Goal: Task Accomplishment & Management: Use online tool/utility

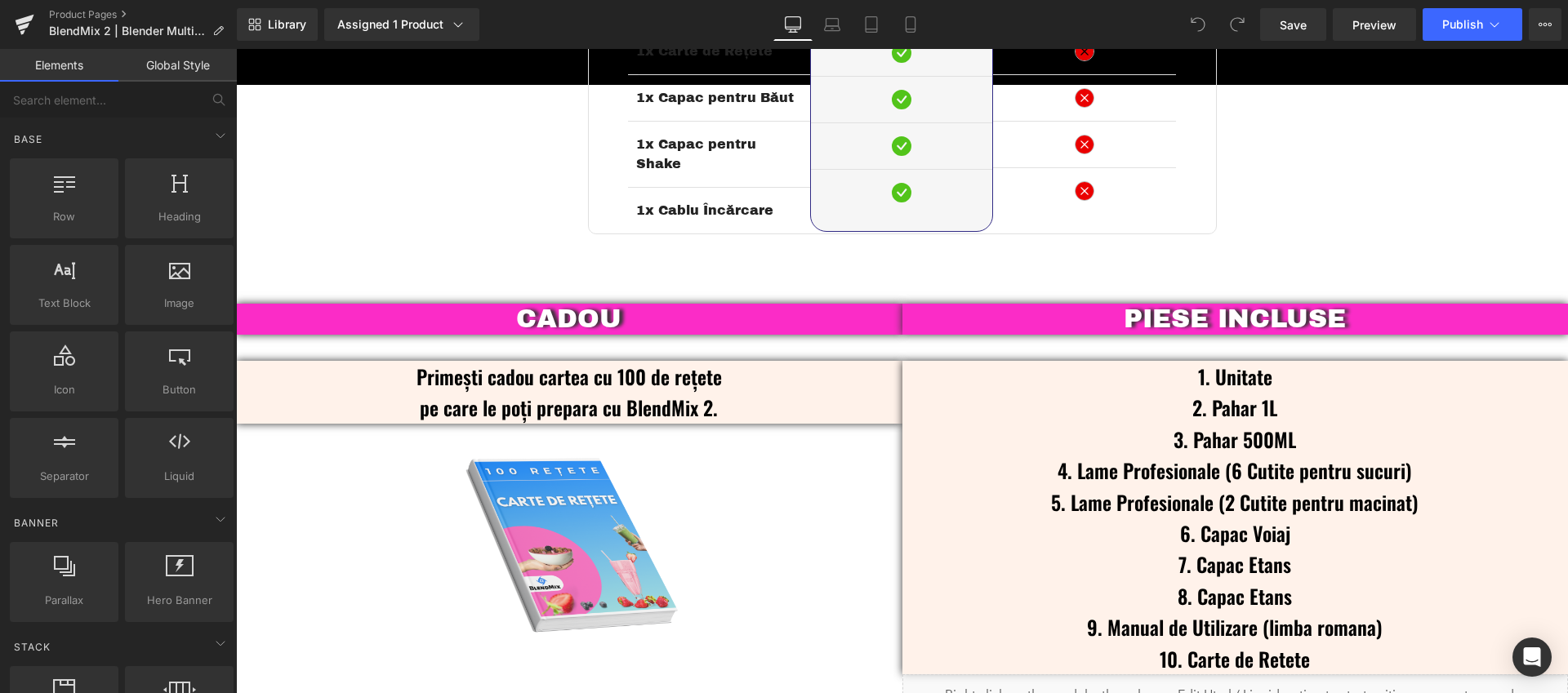
scroll to position [3815, 0]
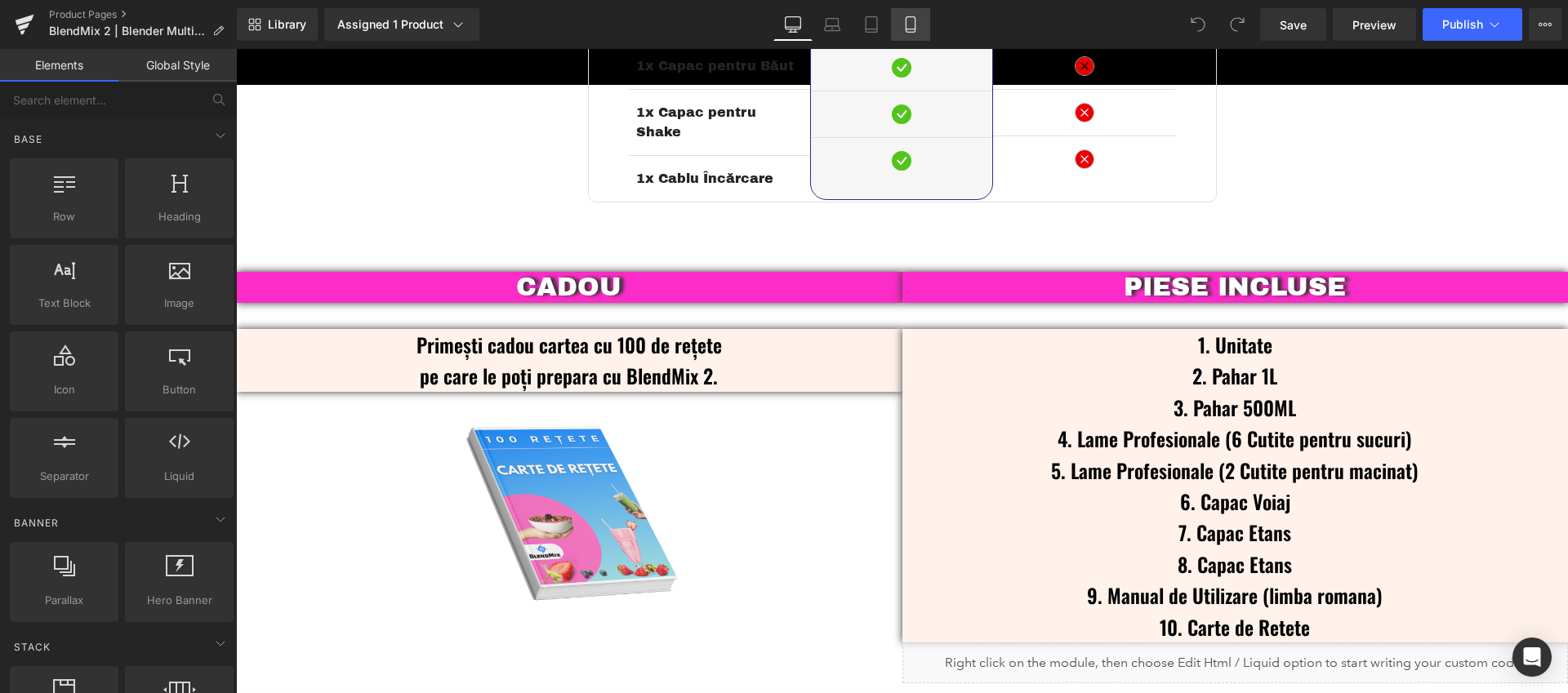
click at [907, 31] on icon at bounding box center [910, 25] width 9 height 16
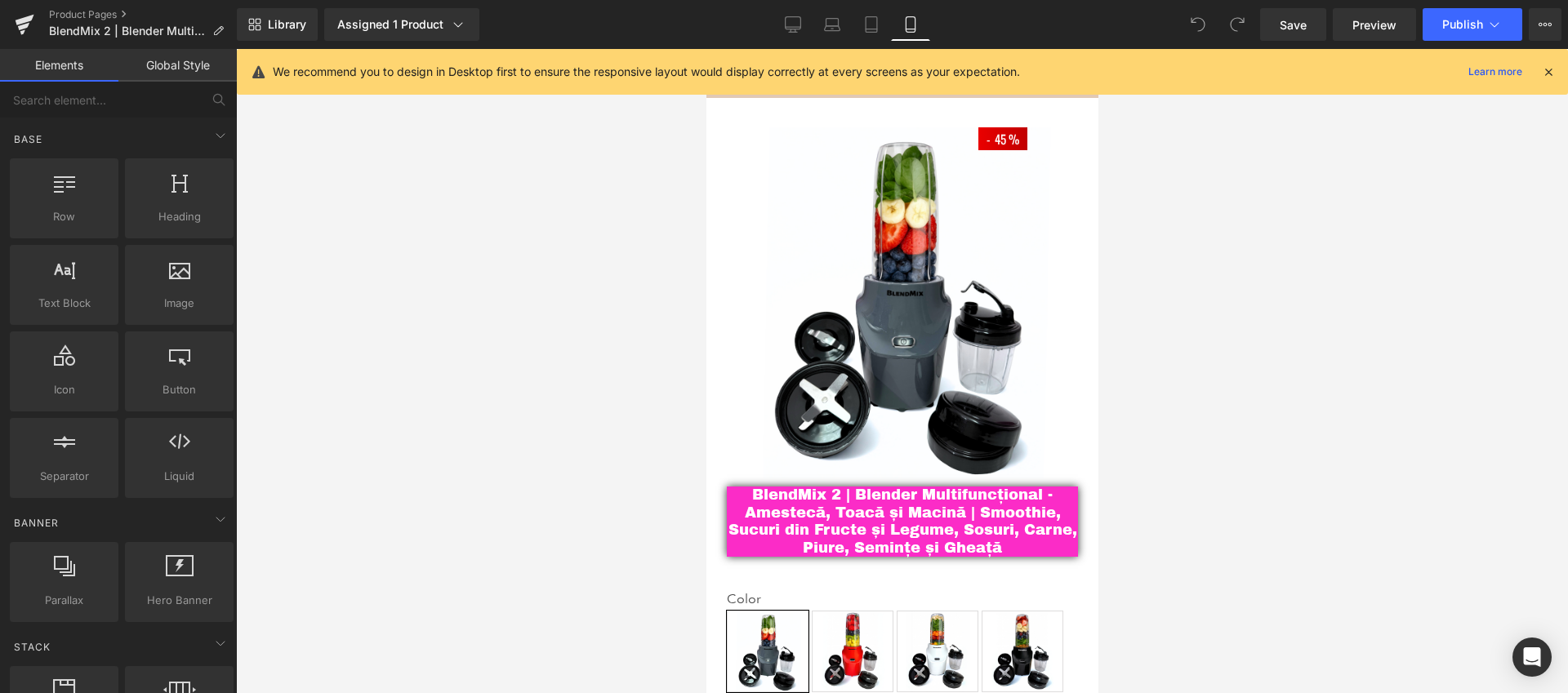
drag, startPoint x: 1090, startPoint y: 615, endPoint x: 1791, endPoint y: 130, distance: 852.4
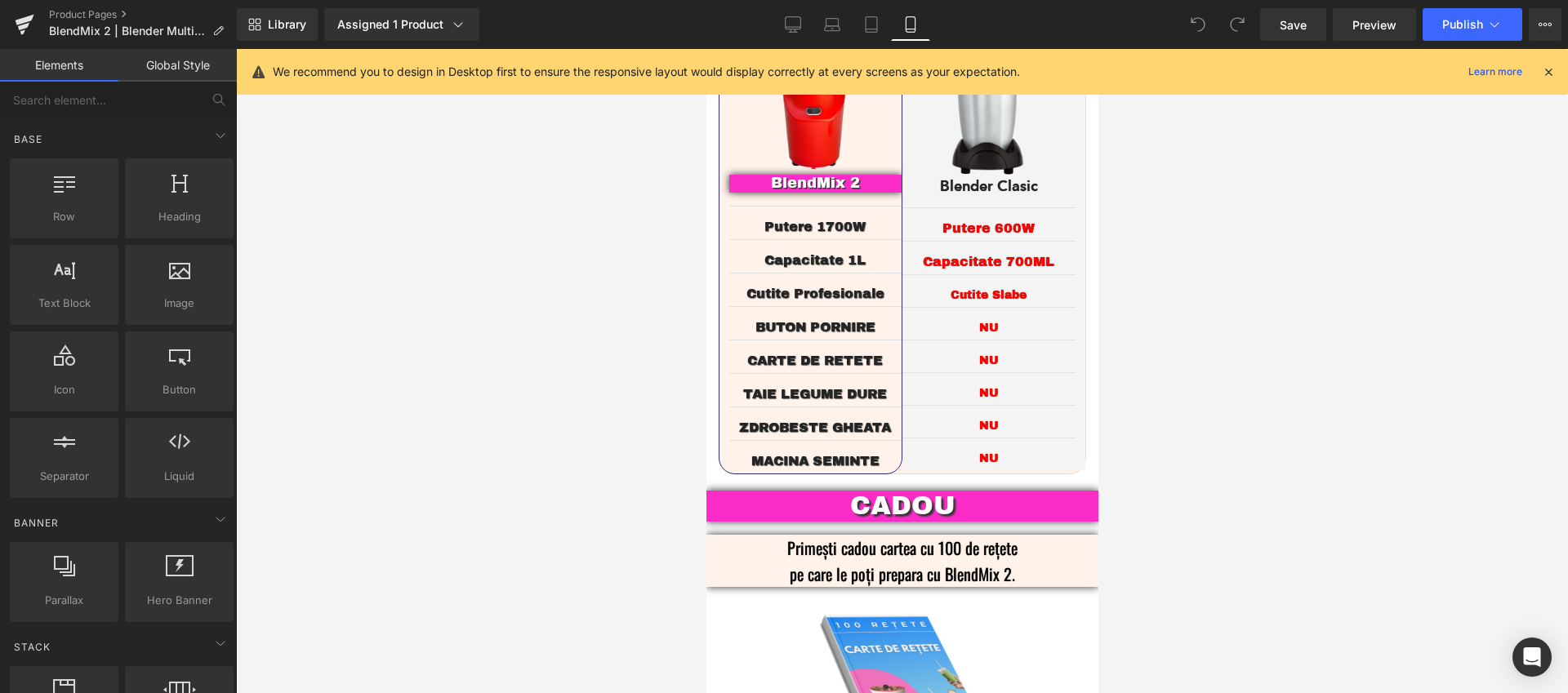
scroll to position [3386, 0]
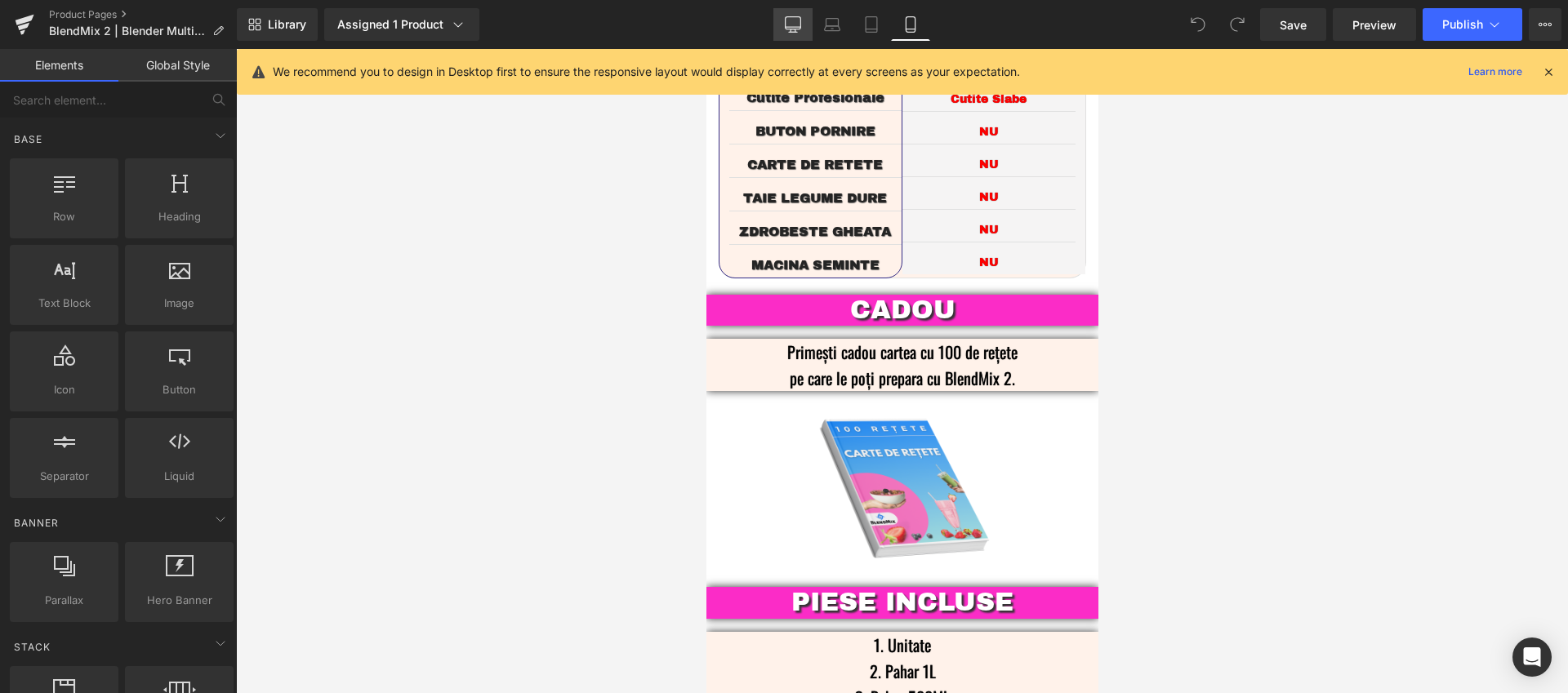
click at [787, 34] on link "Desktop" at bounding box center [793, 24] width 39 height 33
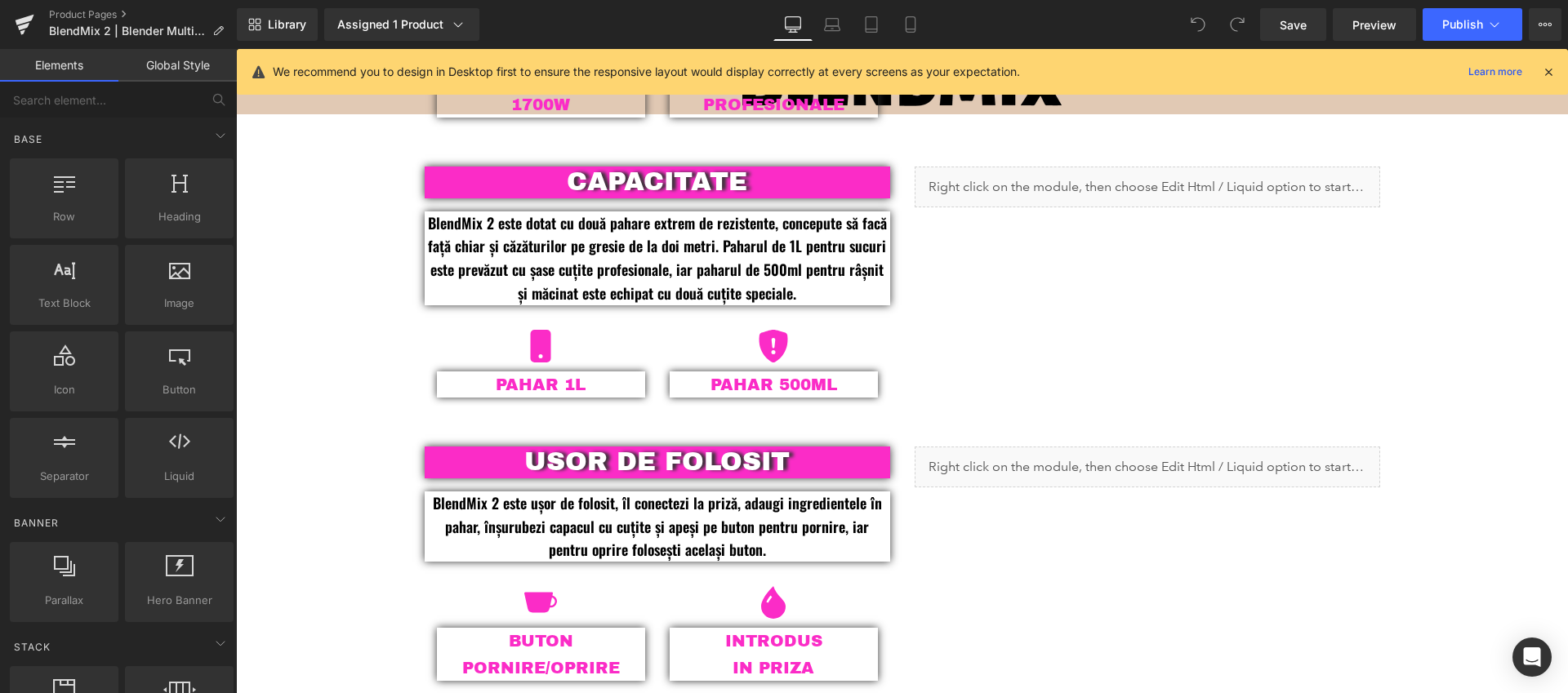
scroll to position [1964, 0]
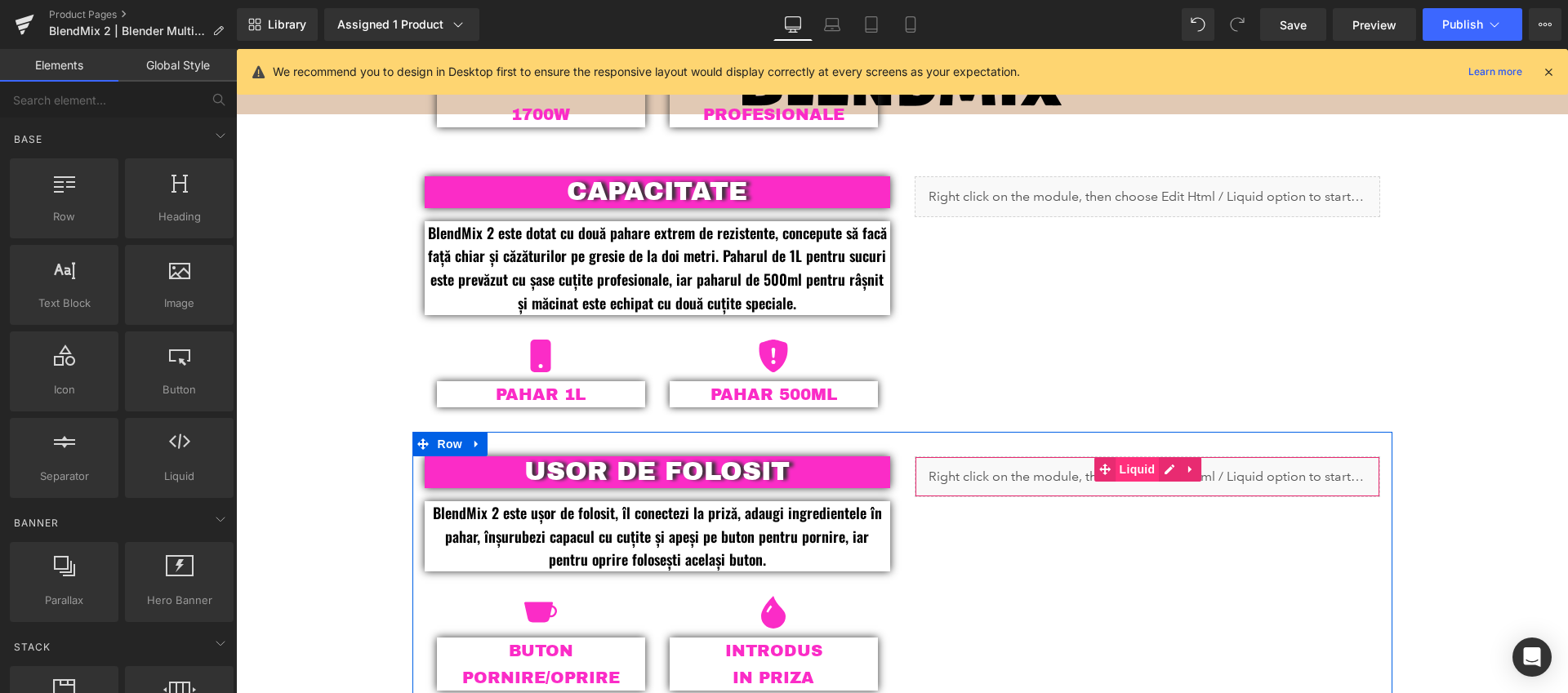
click at [1124, 463] on span "Liquid" at bounding box center [1137, 470] width 44 height 24
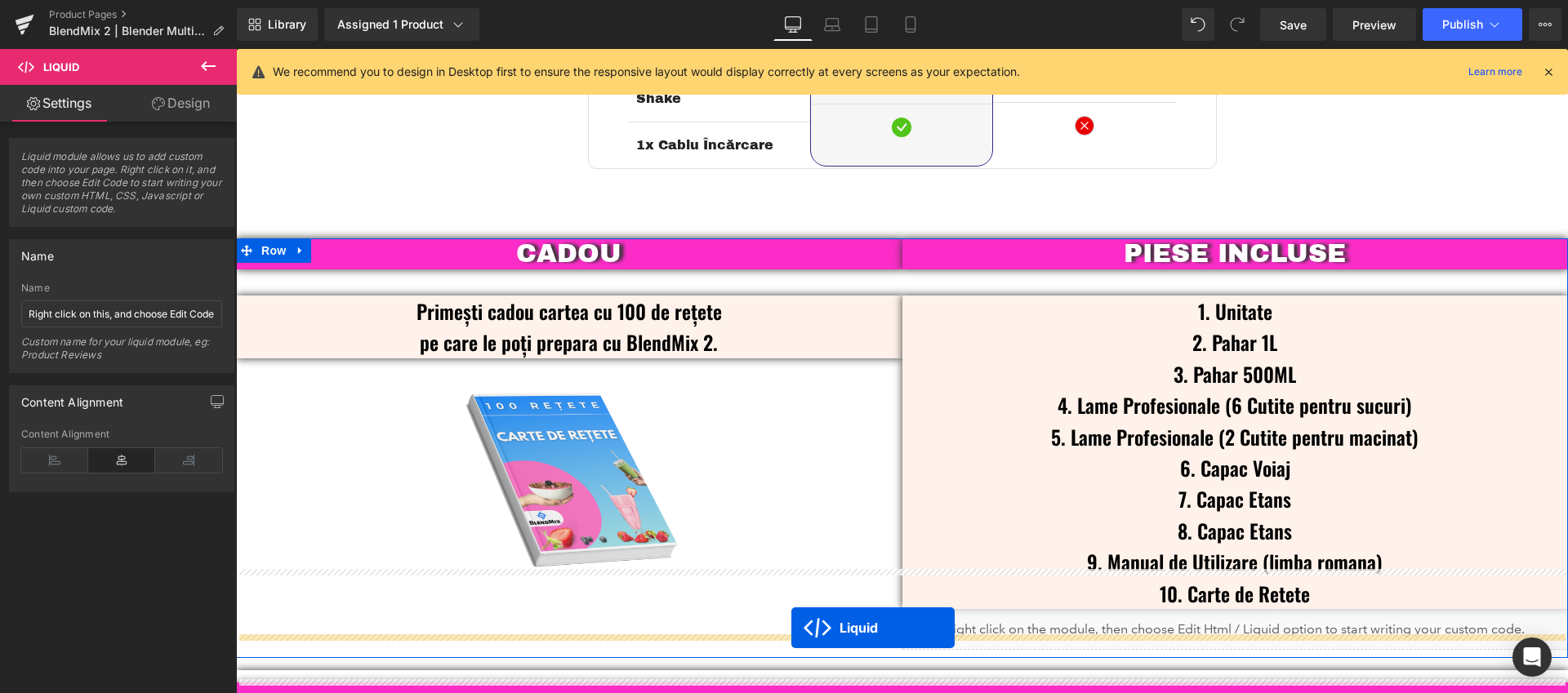
scroll to position [3946, 0]
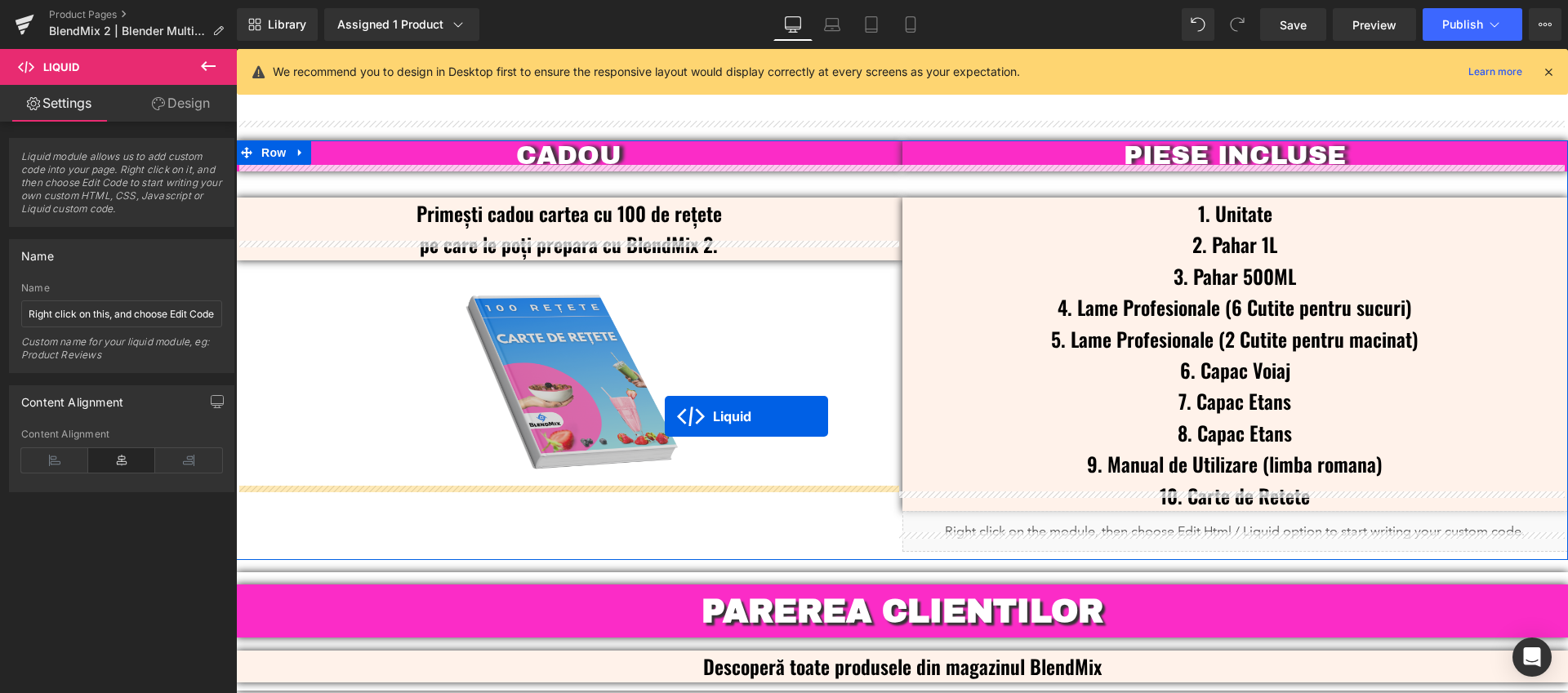
drag, startPoint x: 1097, startPoint y: 420, endPoint x: 664, endPoint y: 417, distance: 433.0
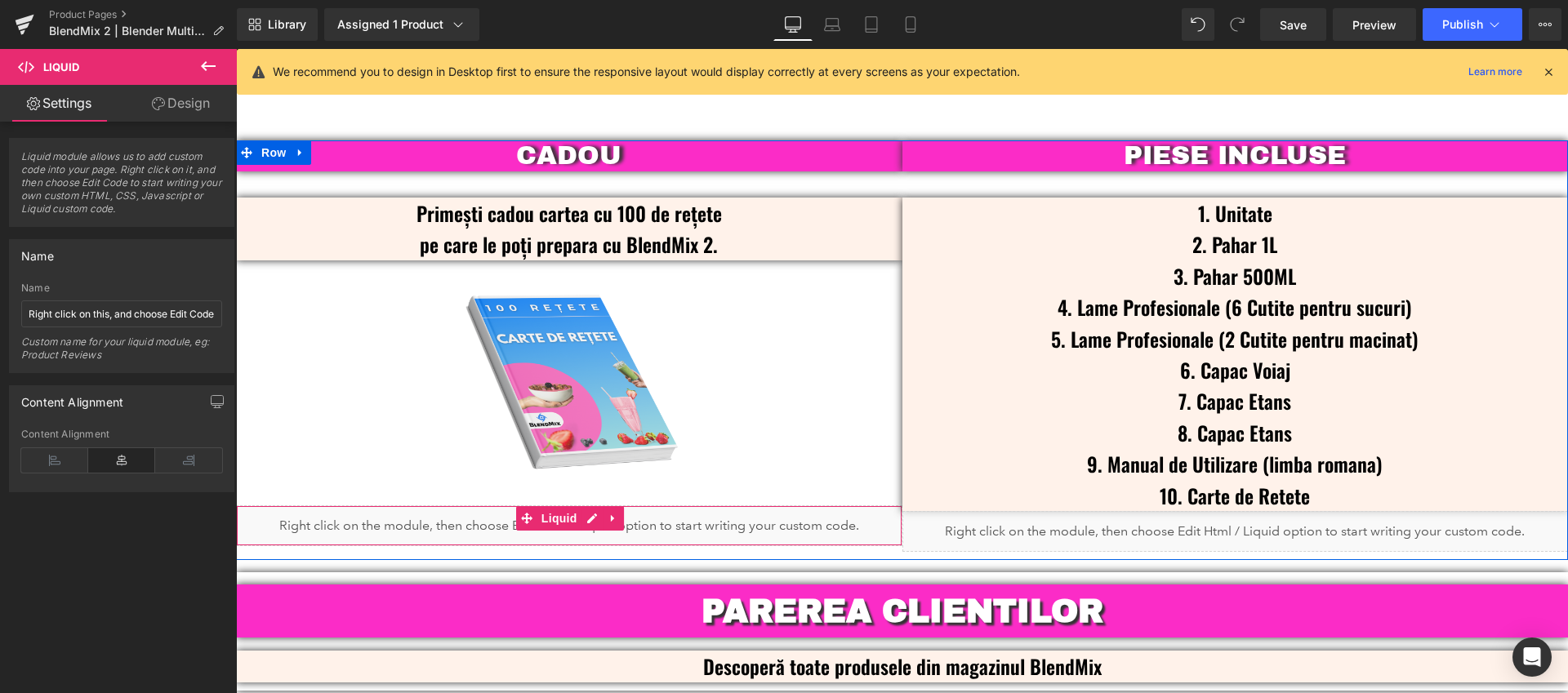
click at [590, 505] on div "Liquid" at bounding box center [568, 525] width 666 height 41
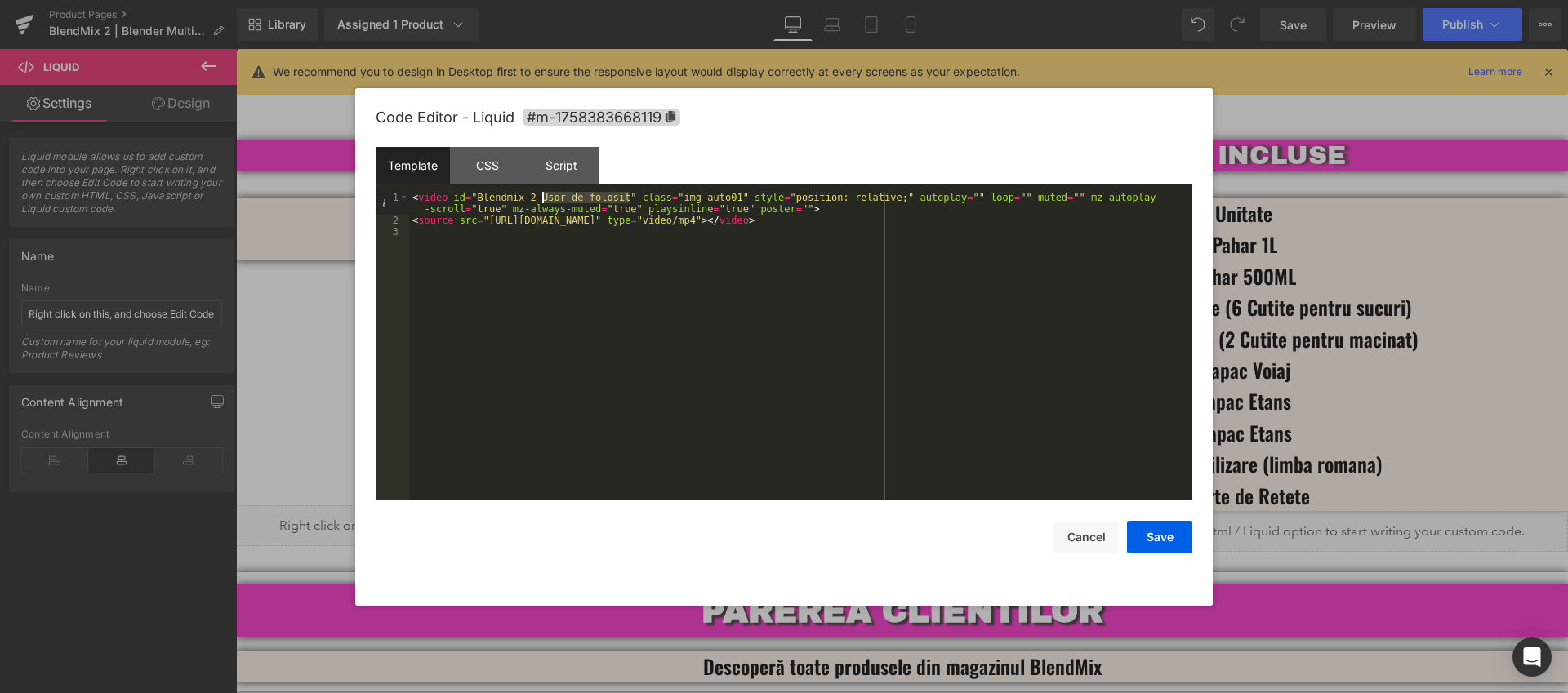
drag, startPoint x: 632, startPoint y: 201, endPoint x: 549, endPoint y: 198, distance: 83.1
click at [546, 198] on div "< video id = "Blendmix-2-Usor-de-folosit" class = "img-auto01" style = "positio…" at bounding box center [800, 363] width 783 height 343
drag, startPoint x: 919, startPoint y: 223, endPoint x: 494, endPoint y: 224, distance: 425.0
click at [490, 220] on div "< video id = "Blendmix-2-Retete" class = "img-auto01" style = "position: relati…" at bounding box center [800, 363] width 783 height 343
click at [1168, 542] on button "Save" at bounding box center [1159, 537] width 65 height 33
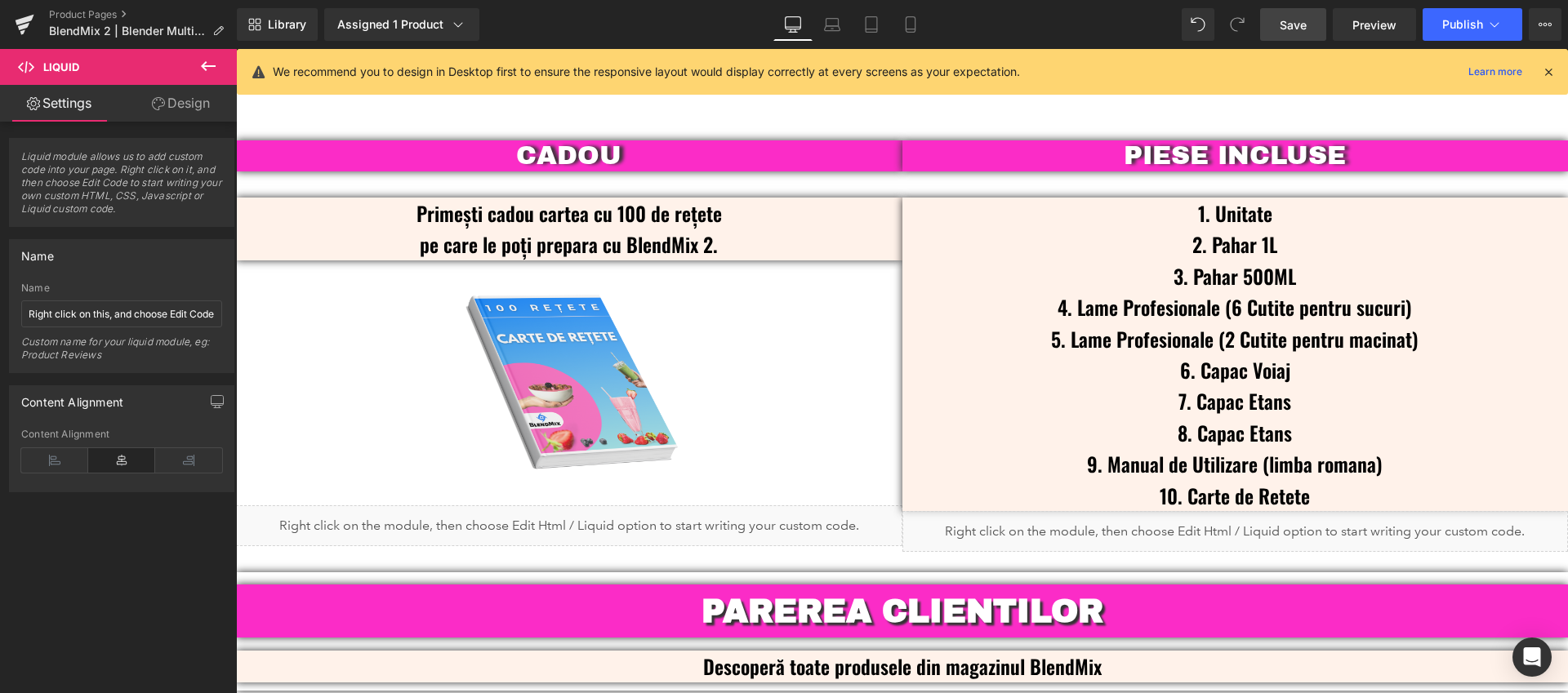
click at [1293, 31] on span "Save" at bounding box center [1293, 25] width 27 height 17
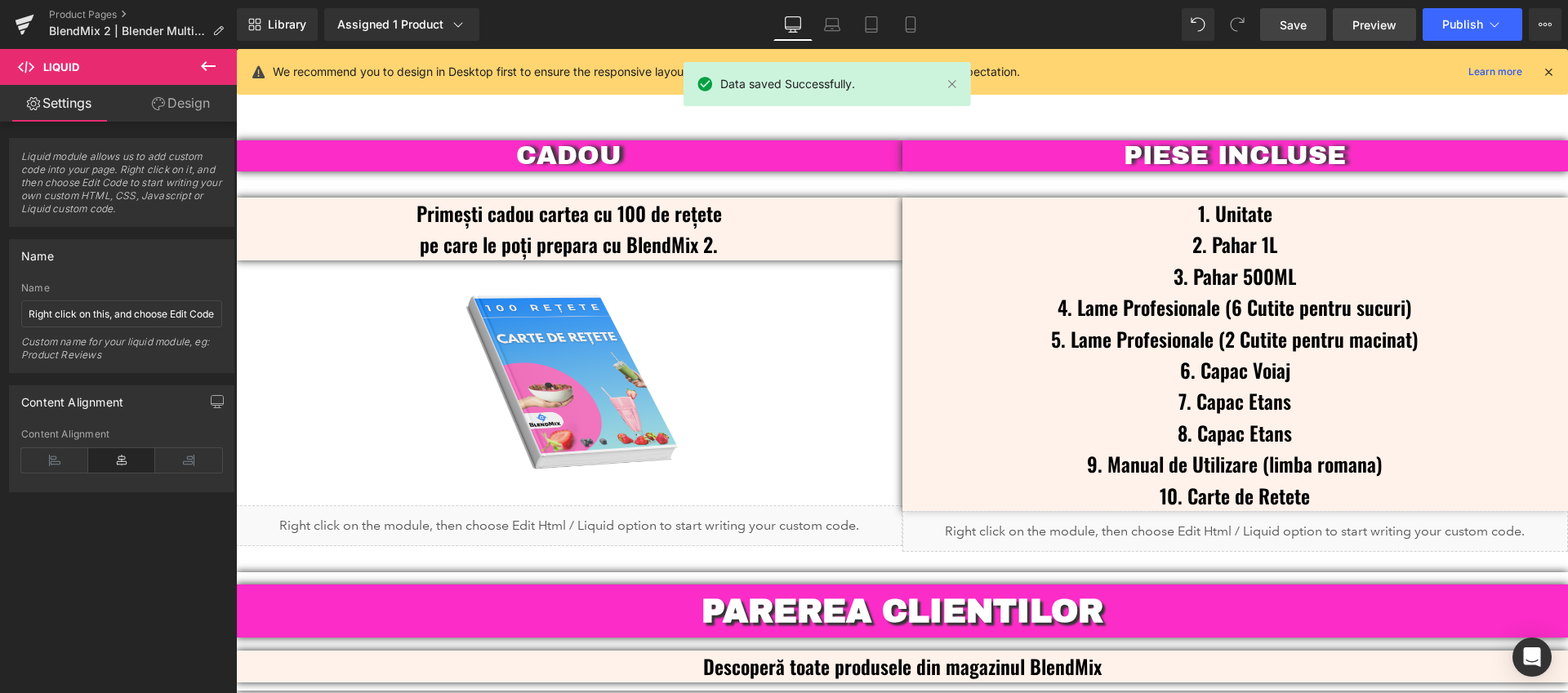
click at [1378, 31] on span "Preview" at bounding box center [1374, 25] width 44 height 17
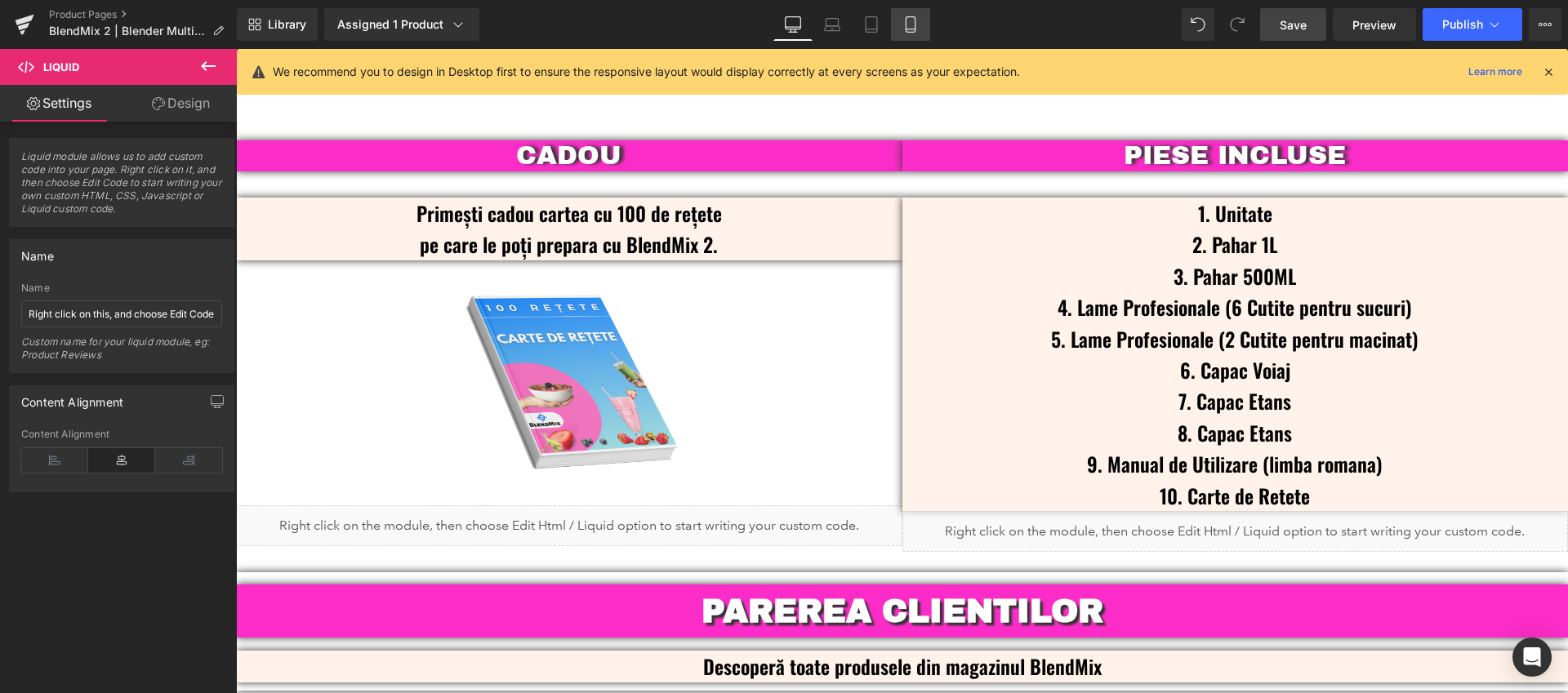
click at [929, 40] on link "Mobile" at bounding box center [910, 24] width 39 height 33
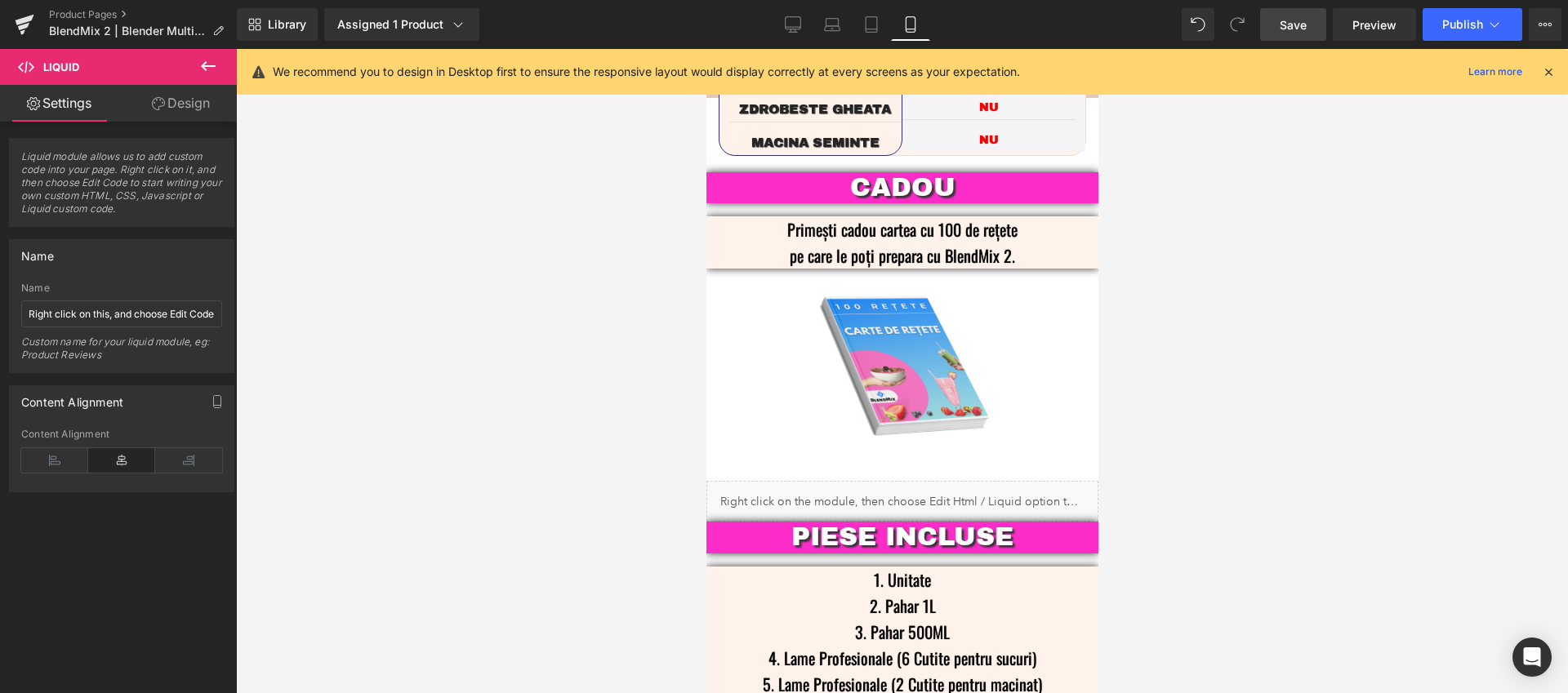
click at [1546, 74] on icon at bounding box center [1548, 71] width 15 height 15
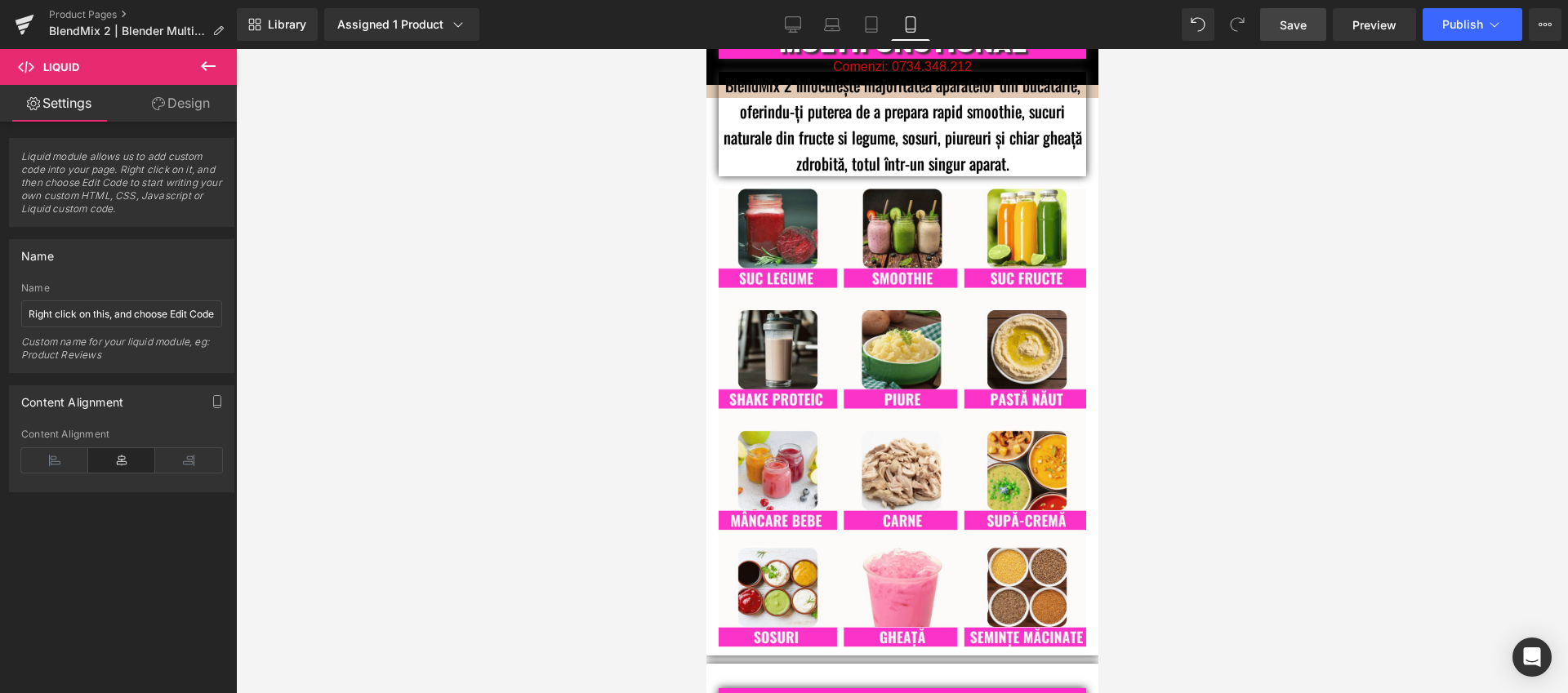
scroll to position [0, 0]
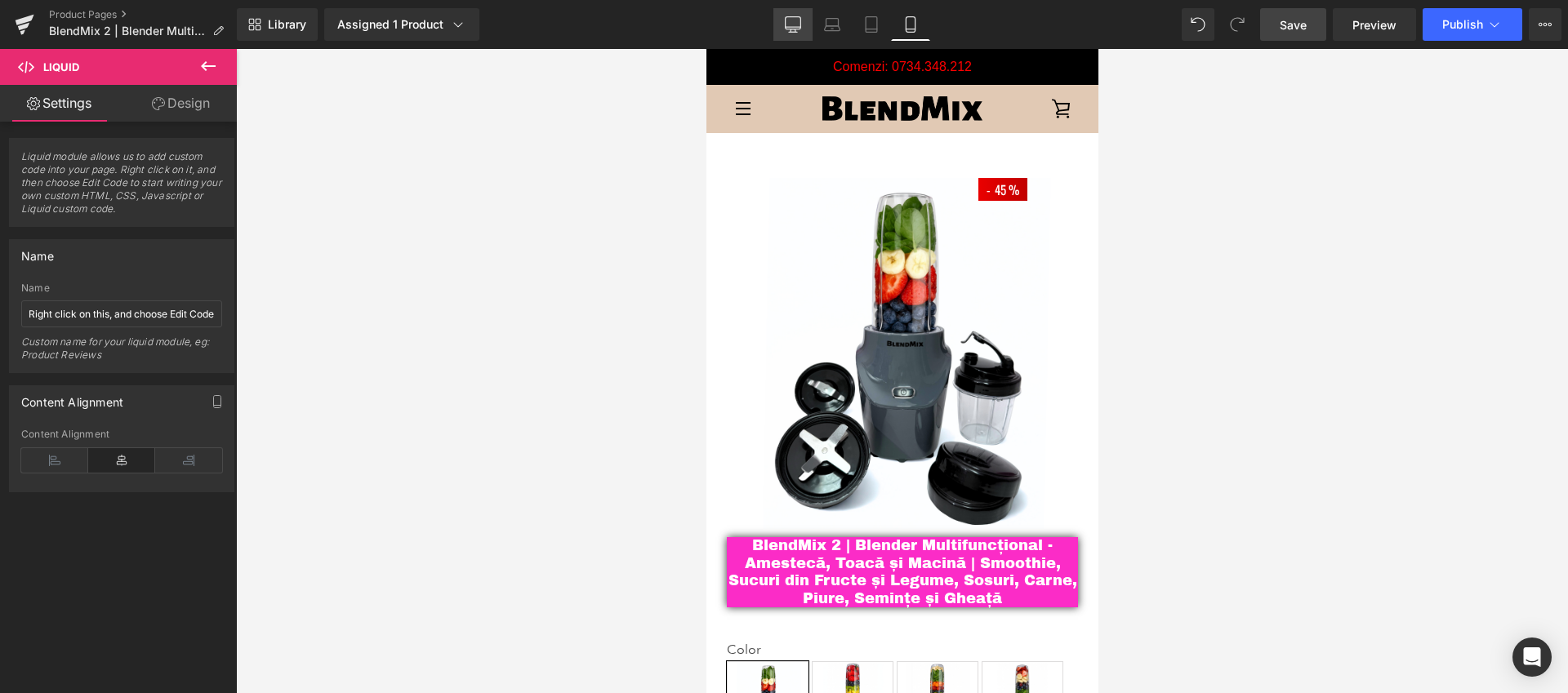
click at [797, 32] on icon at bounding box center [792, 32] width 8 height 0
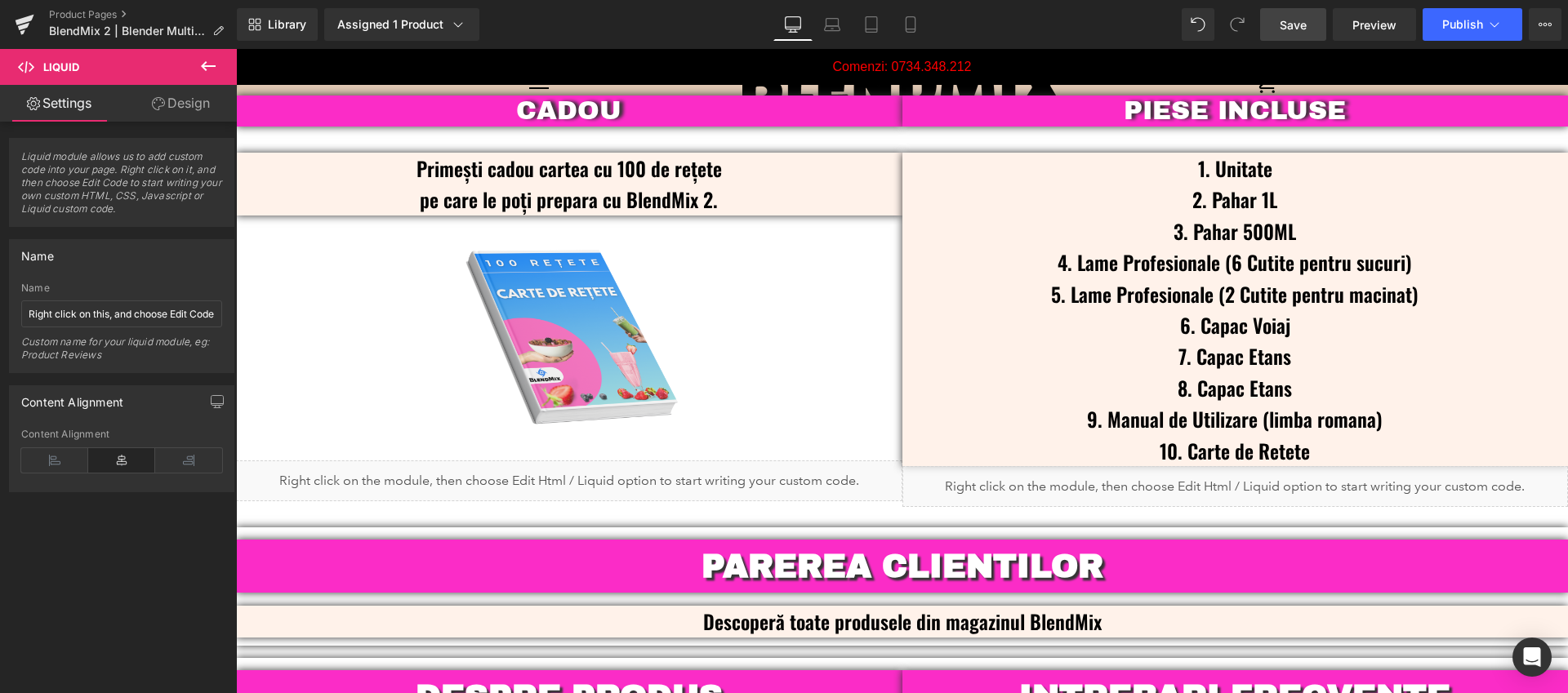
scroll to position [3990, 0]
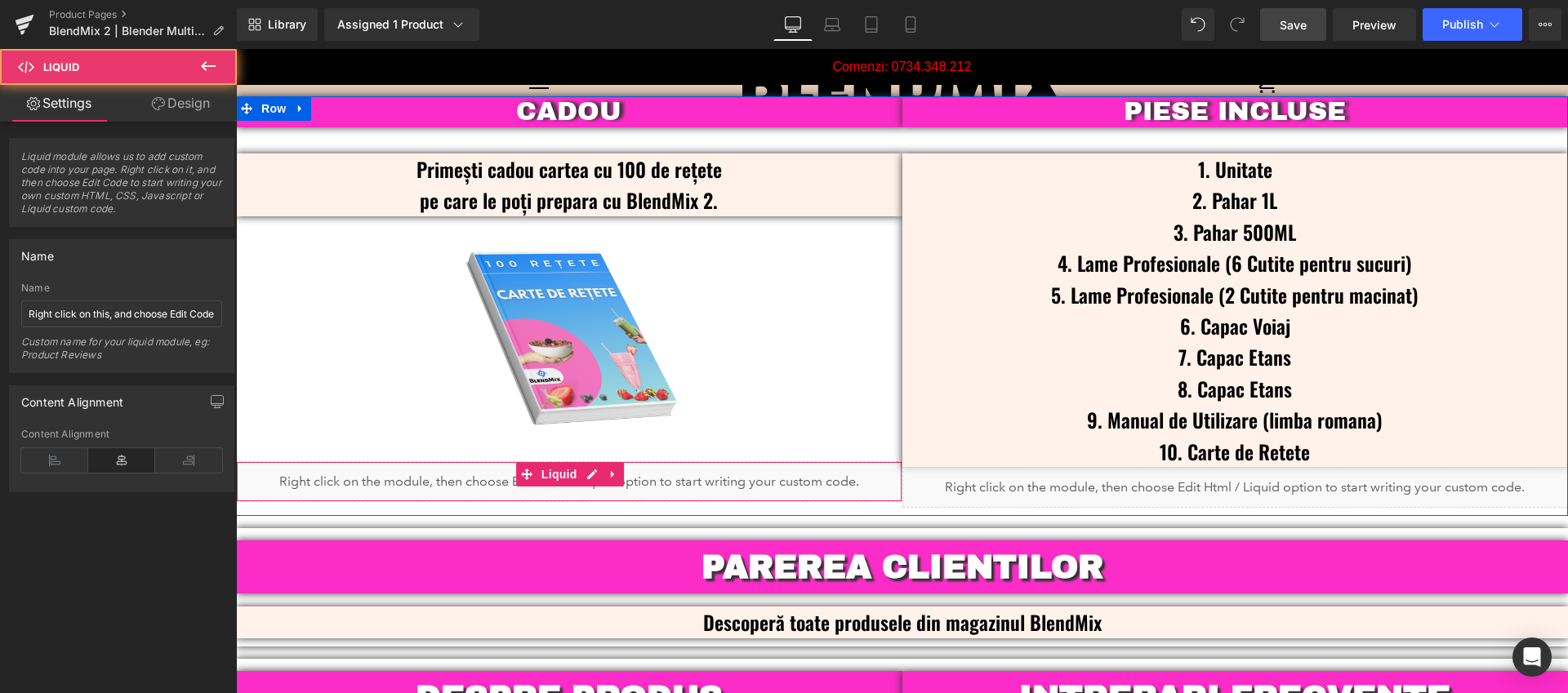
click at [667, 465] on div "Liquid" at bounding box center [568, 482] width 666 height 41
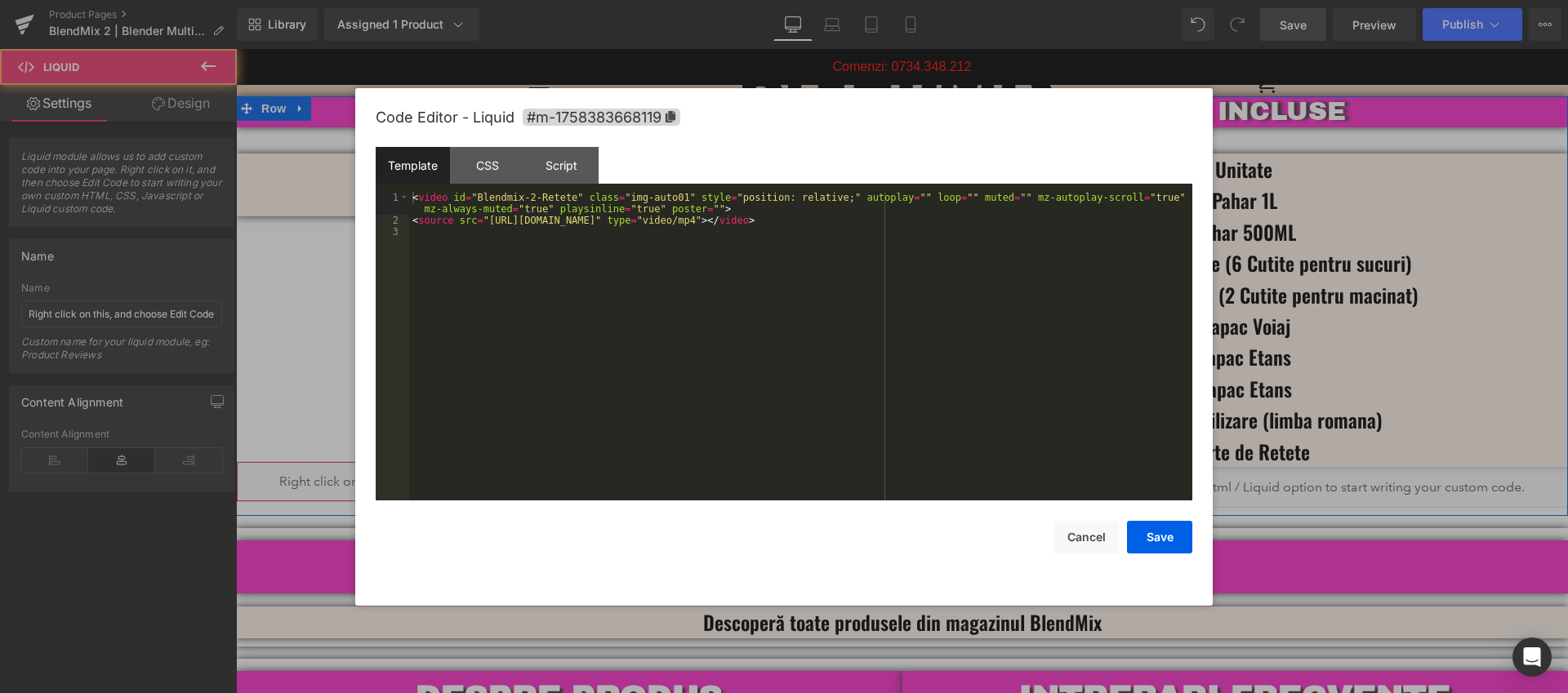
click at [590, 462] on div "Liquid" at bounding box center [568, 482] width 666 height 41
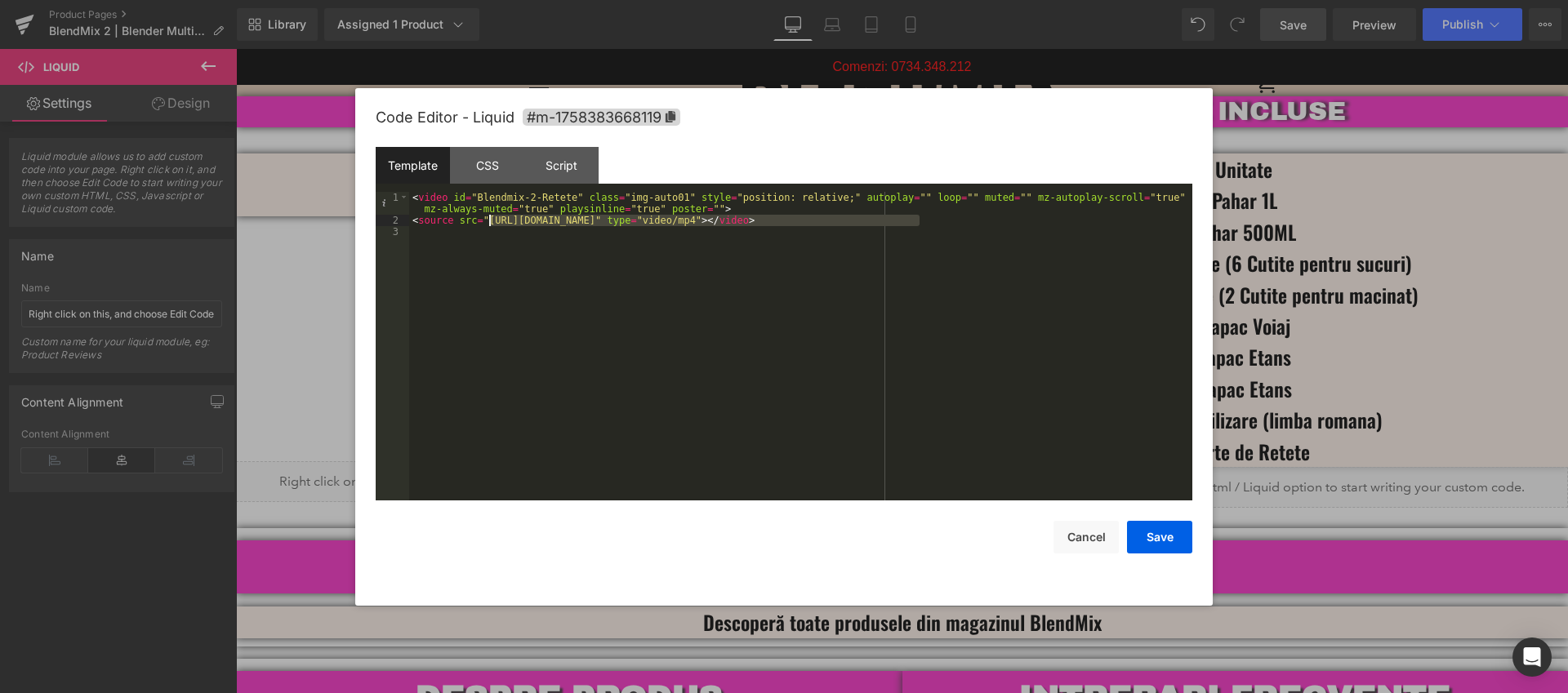
drag, startPoint x: 921, startPoint y: 220, endPoint x: 490, endPoint y: 221, distance: 431.0
click at [490, 221] on div "< video id = "Blendmix-2-Retete" class = "img-auto01" style = "position: relati…" at bounding box center [800, 363] width 783 height 343
click at [1165, 546] on button "Save" at bounding box center [1159, 537] width 65 height 33
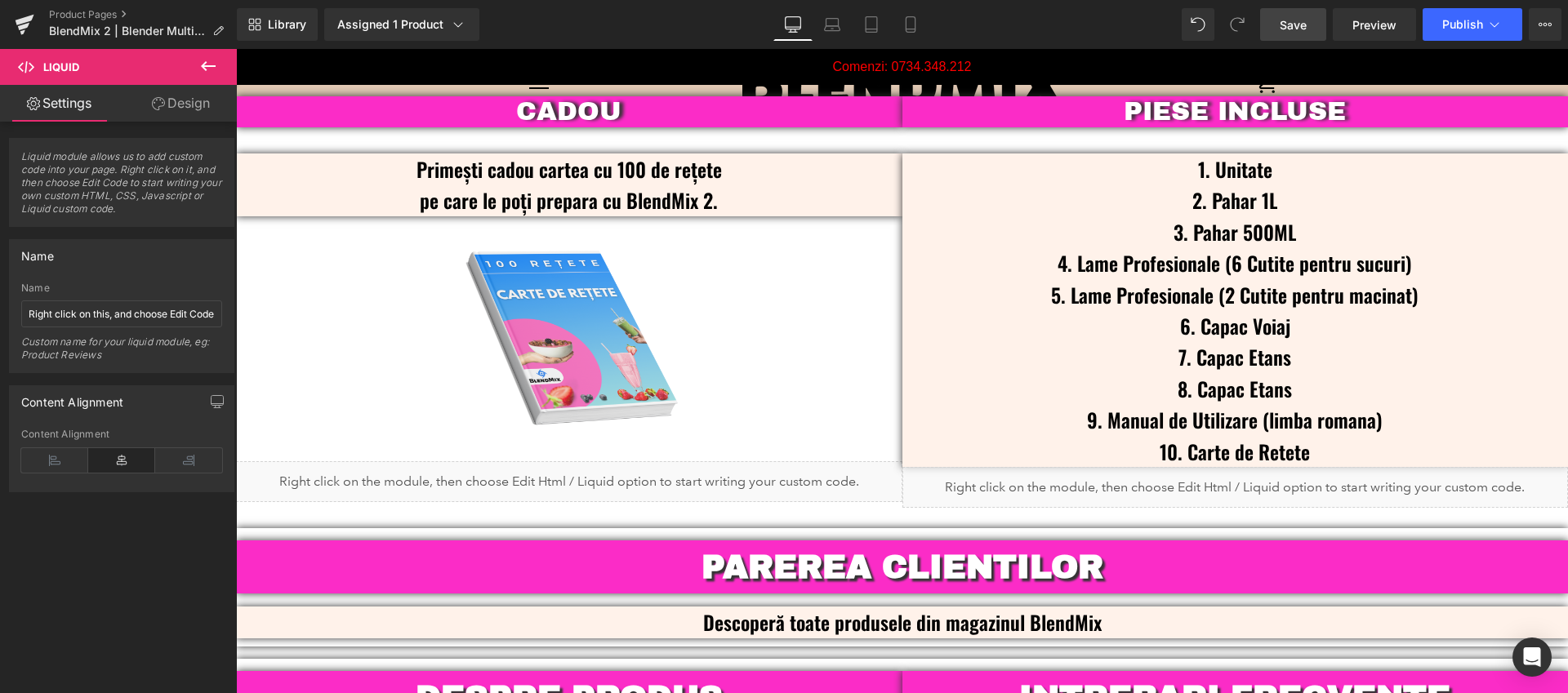
click at [1298, 29] on span "Save" at bounding box center [1293, 25] width 27 height 17
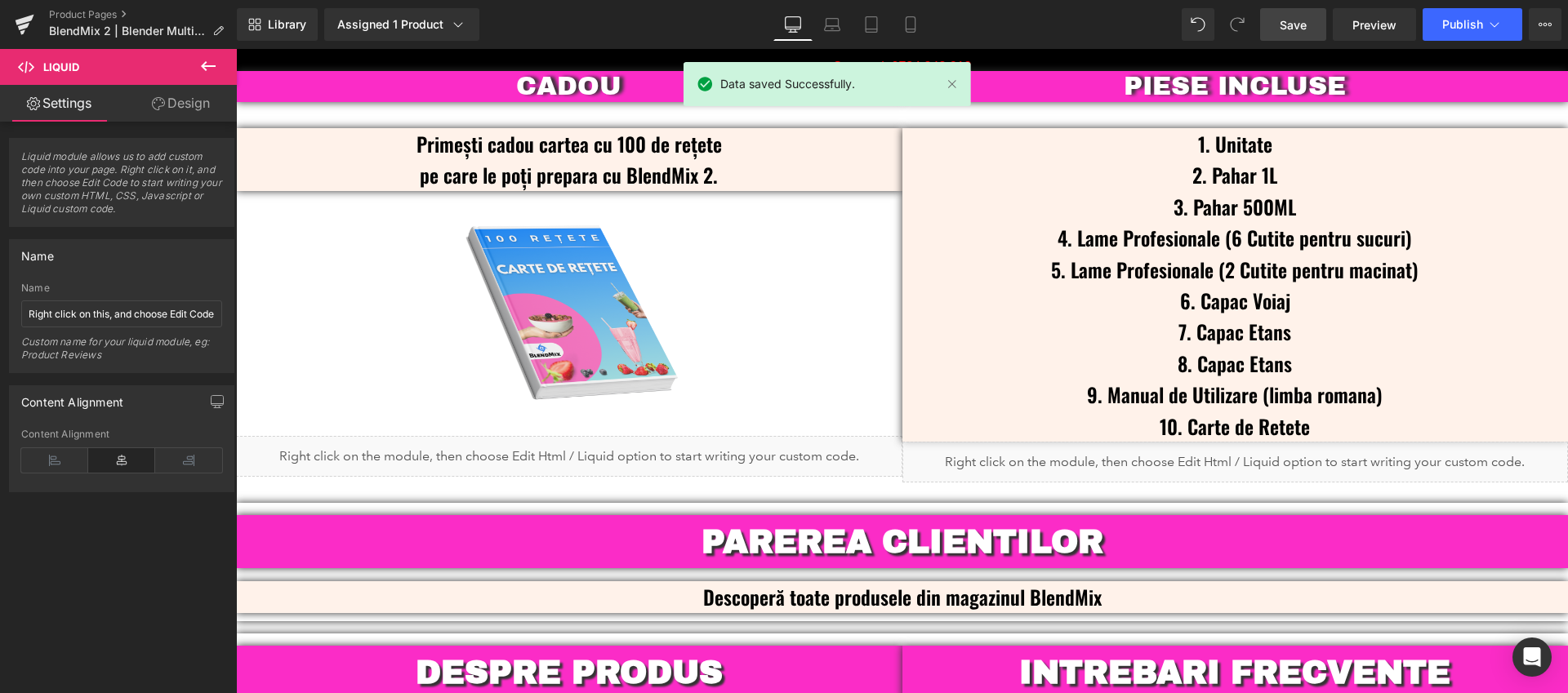
scroll to position [4232, 0]
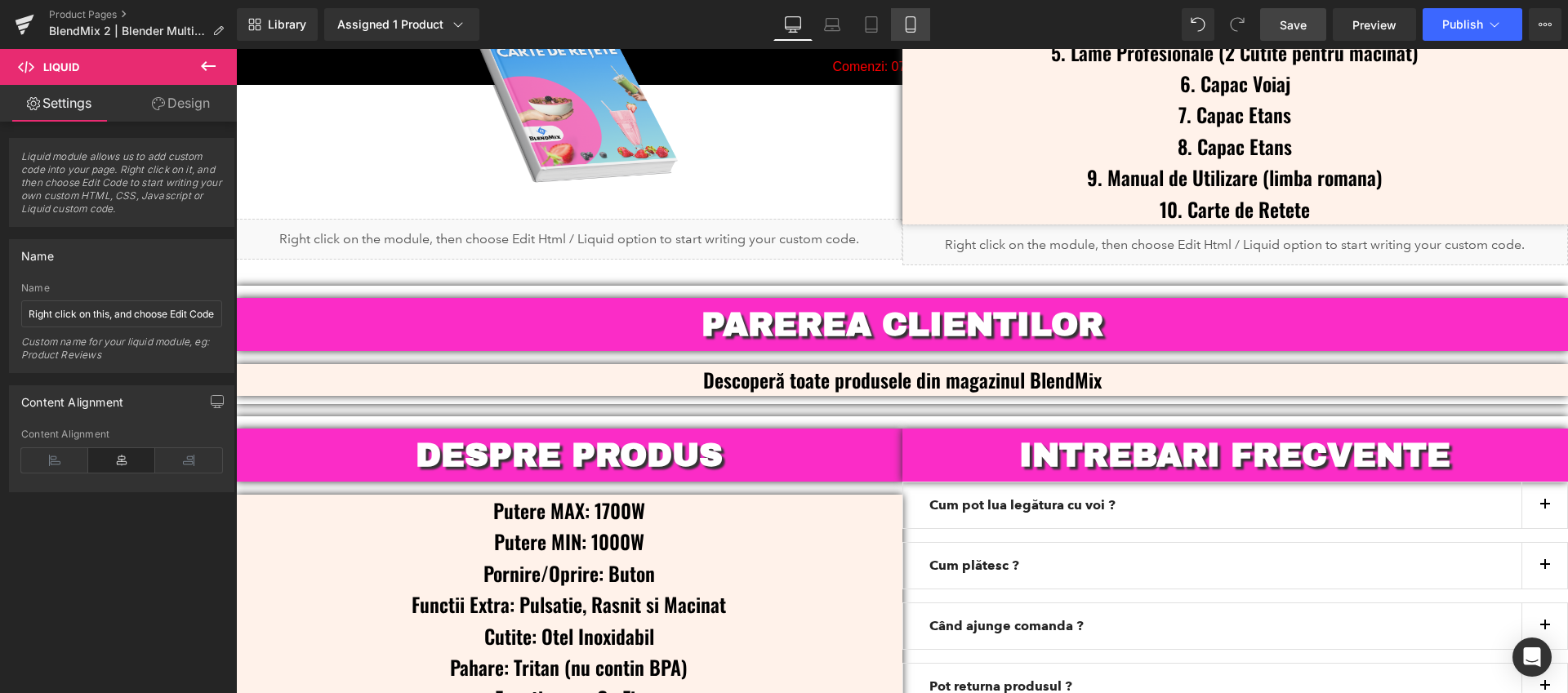
click at [911, 23] on icon at bounding box center [910, 24] width 16 height 16
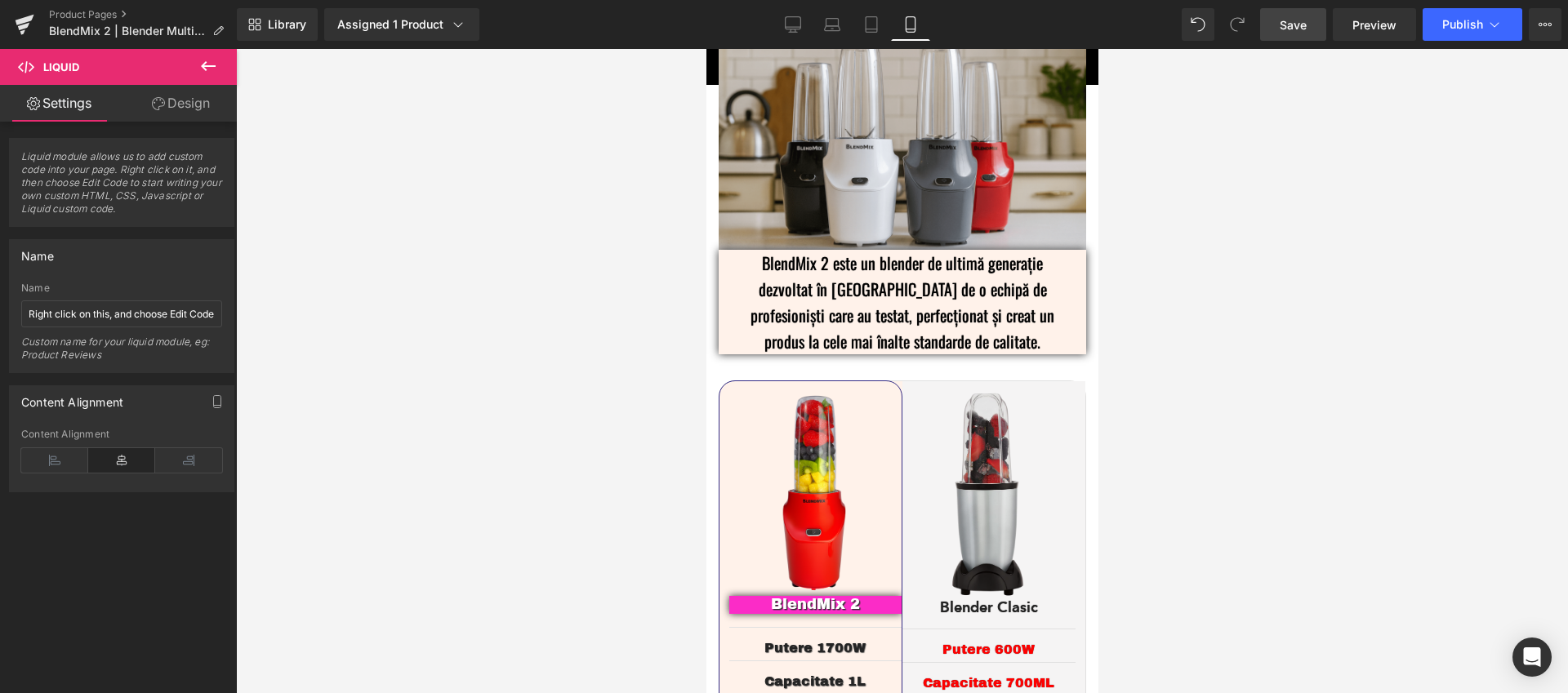
scroll to position [2689, 0]
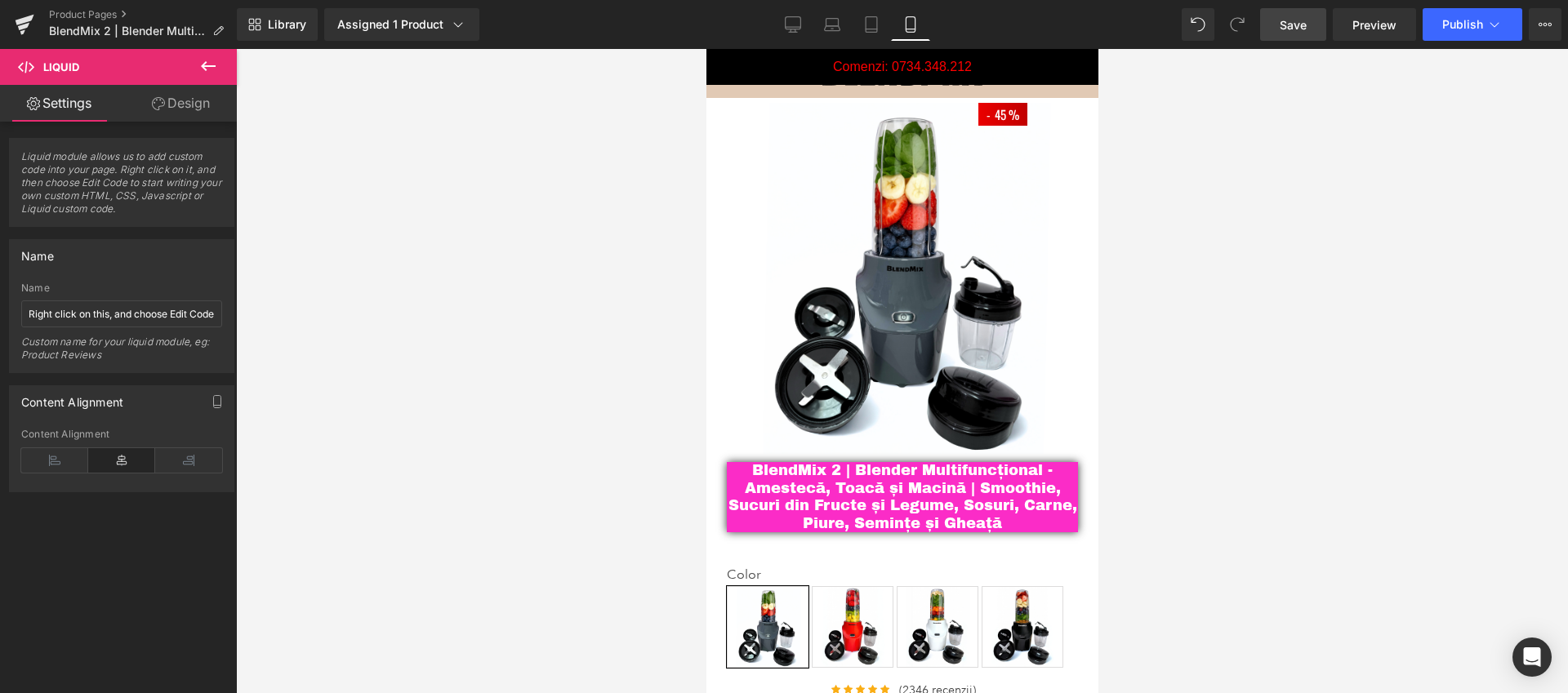
drag, startPoint x: 1091, startPoint y: 401, endPoint x: 1804, endPoint y: 153, distance: 754.9
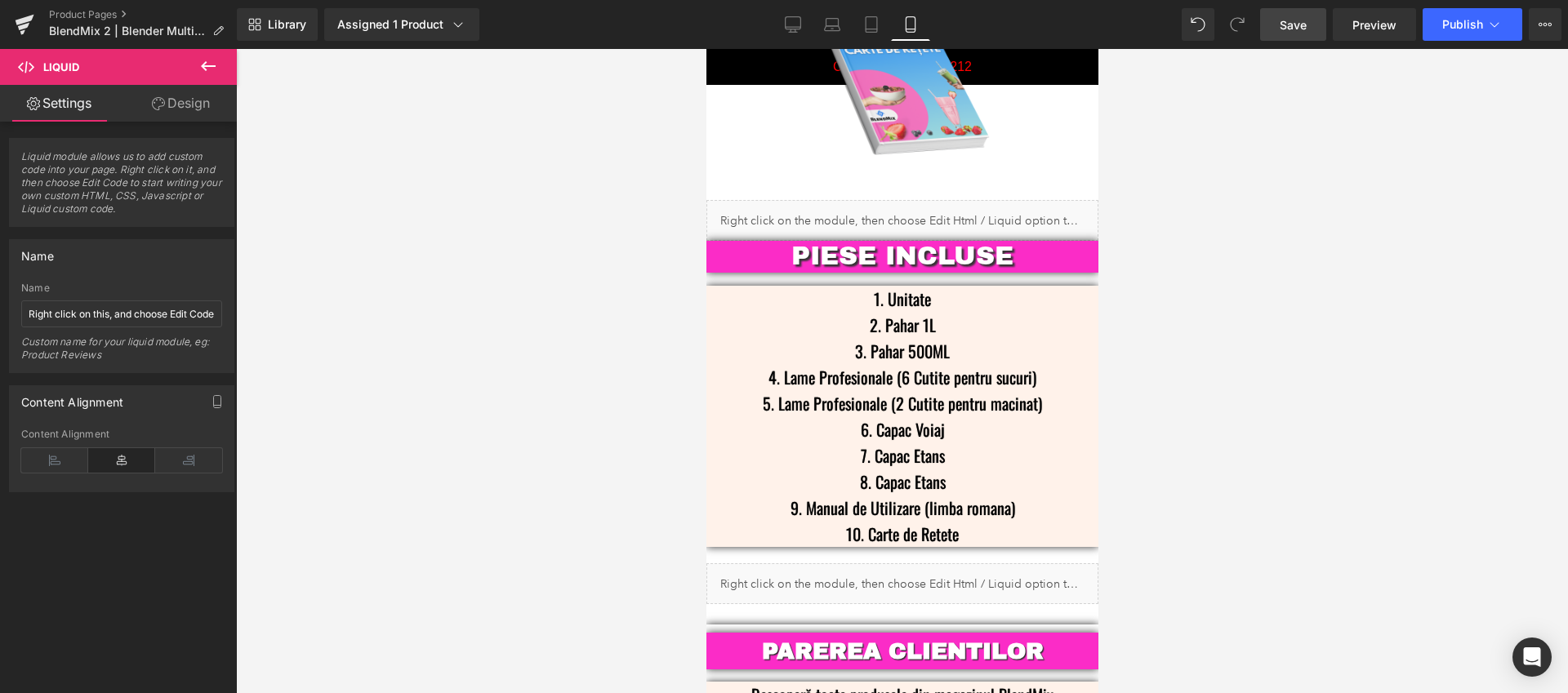
scroll to position [3789, 0]
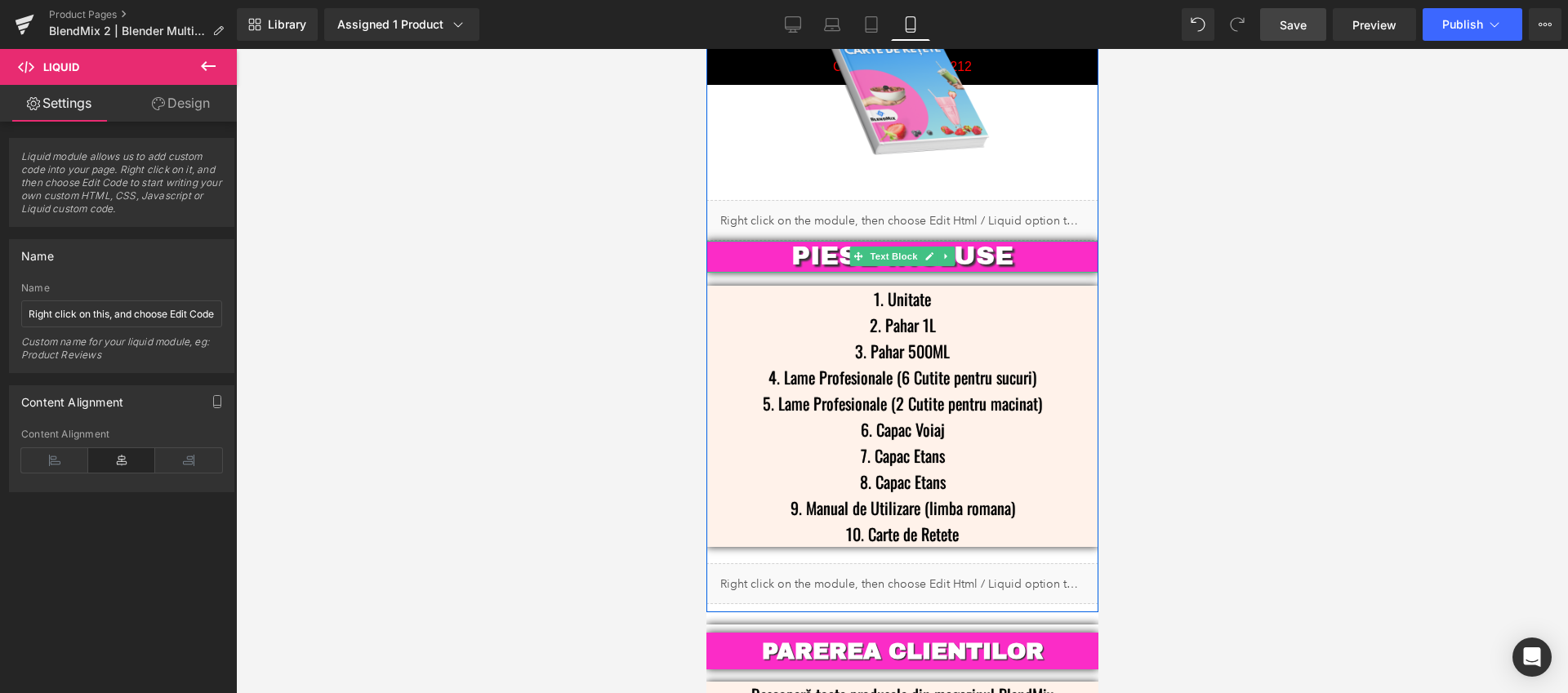
click at [786, 241] on p "PIESE INCLUSE" at bounding box center [902, 256] width 343 height 31
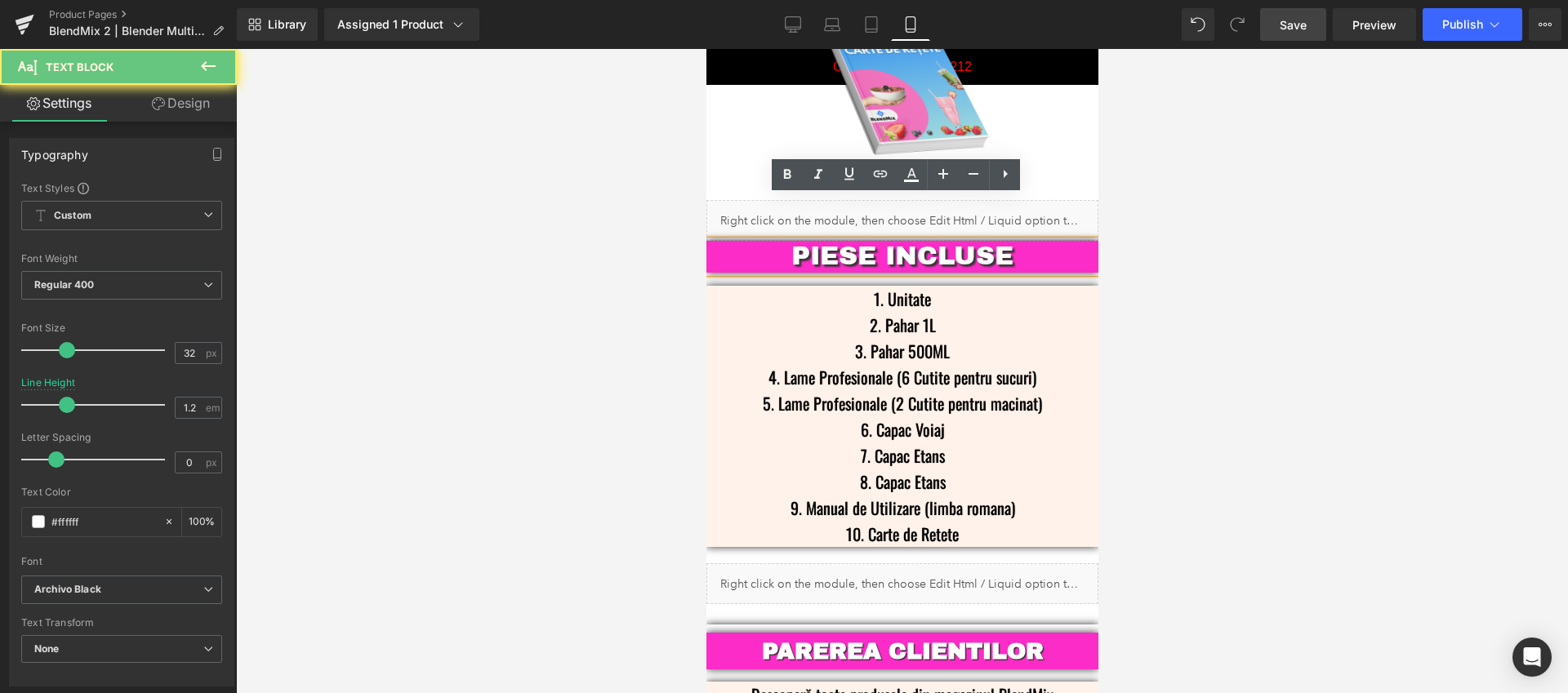
click at [783, 241] on p "PIESE INCLUSE" at bounding box center [902, 256] width 343 height 31
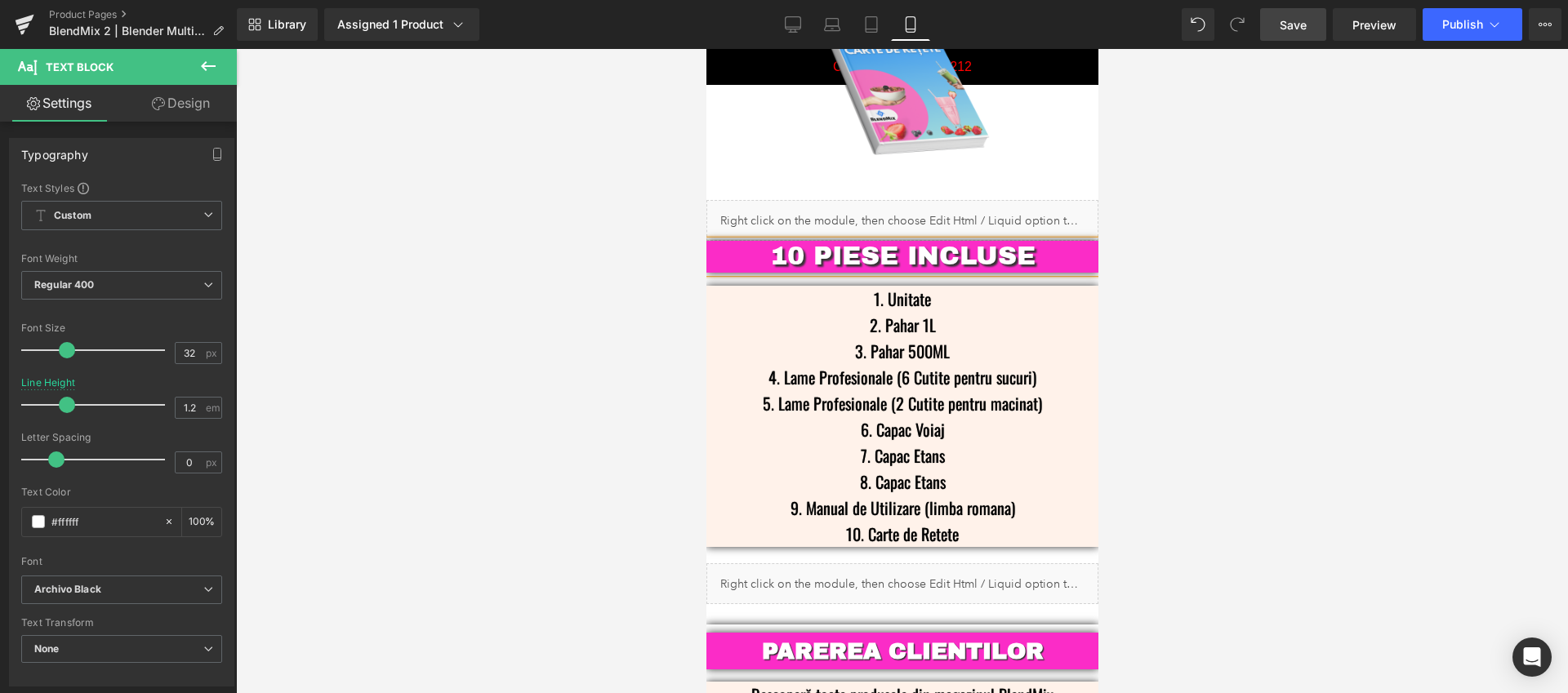
click at [1314, 366] on div at bounding box center [901, 372] width 1332 height 644
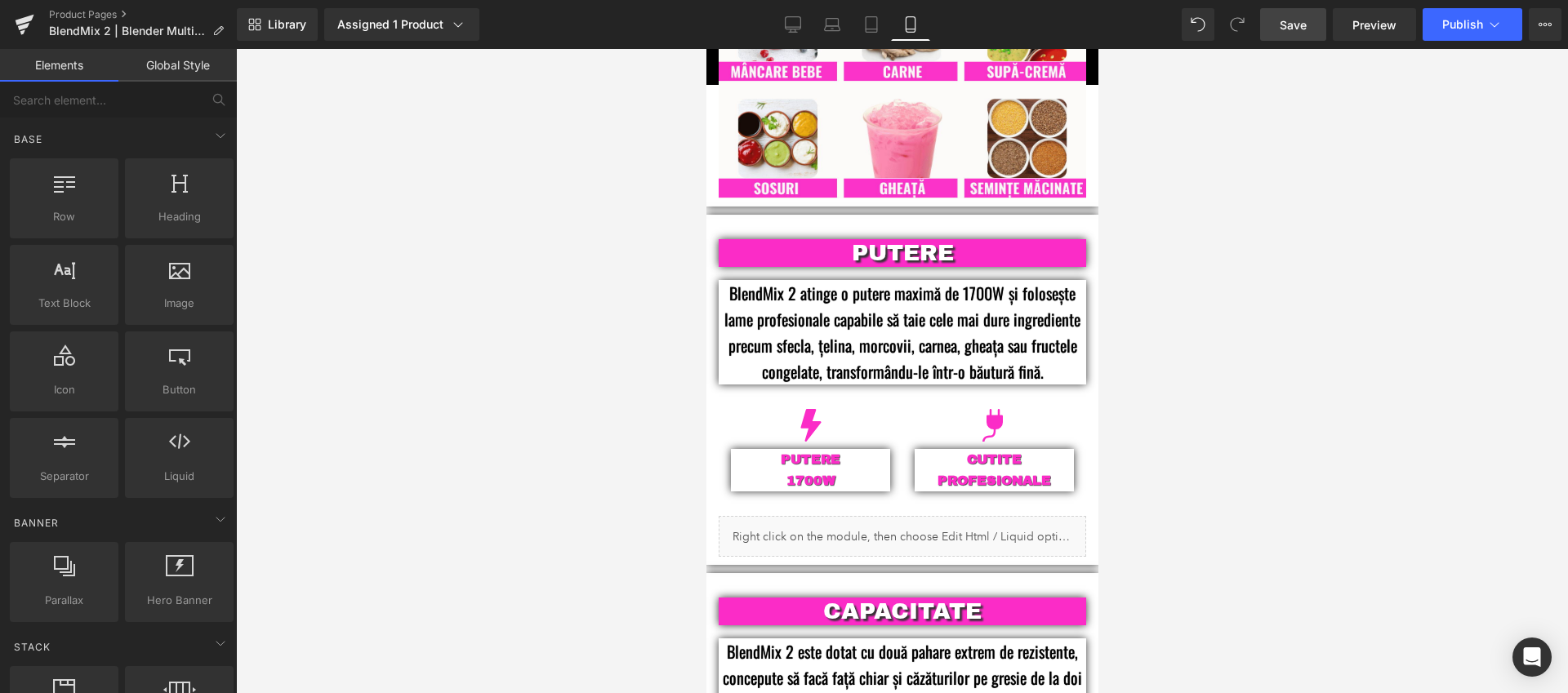
scroll to position [1526, 0]
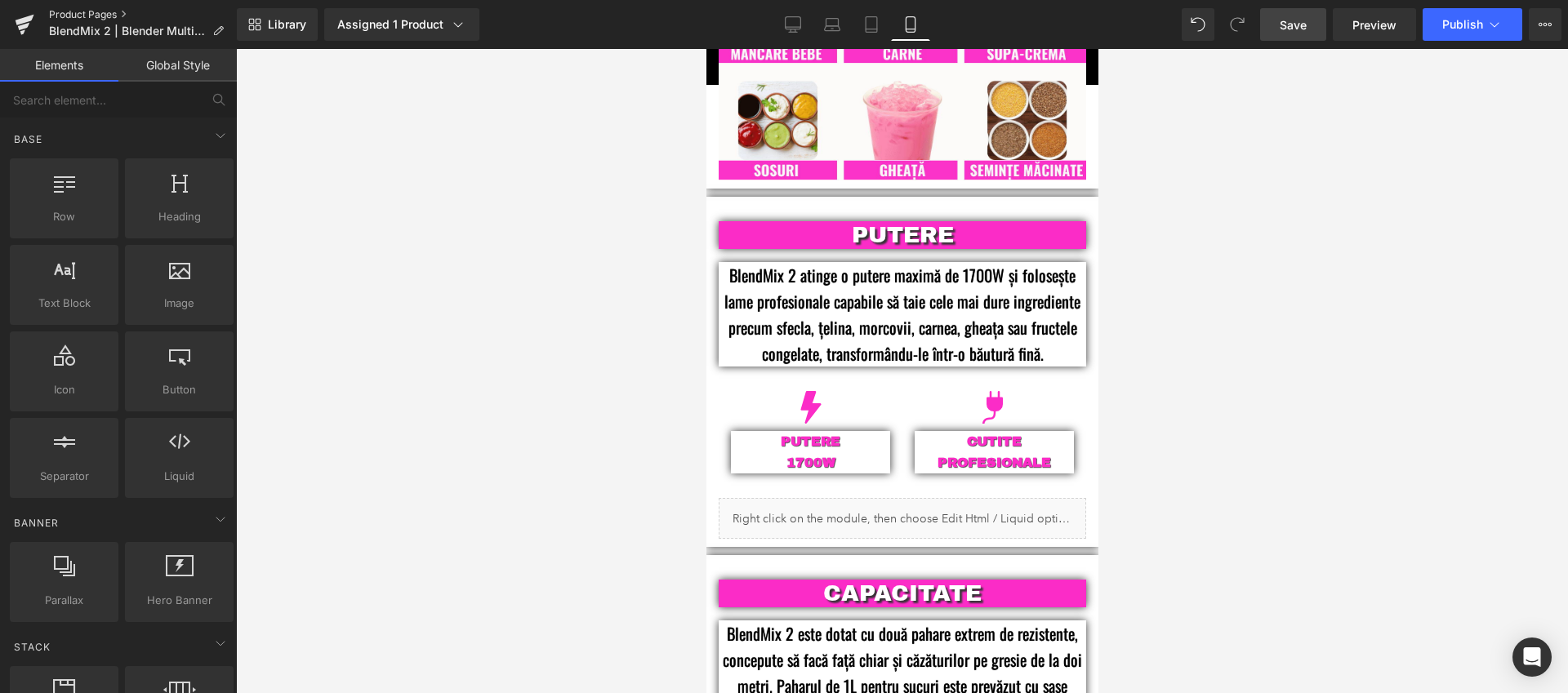
click at [78, 14] on link "Product Pages" at bounding box center [143, 14] width 188 height 13
click at [1301, 29] on span "Save" at bounding box center [1293, 25] width 27 height 17
